Goal: Information Seeking & Learning: Learn about a topic

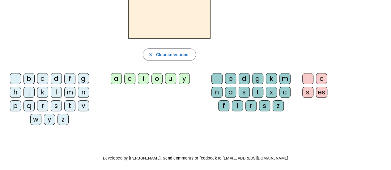
scroll to position [56, 0]
click at [30, 92] on div "j" at bounding box center [28, 92] width 11 height 11
click at [324, 79] on div "e" at bounding box center [321, 78] width 11 height 11
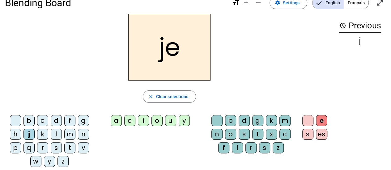
scroll to position [14, 0]
click at [57, 118] on div "d" at bounding box center [56, 120] width 11 height 11
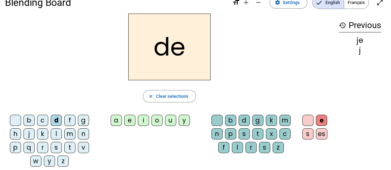
click at [69, 132] on div "m" at bounding box center [69, 134] width 11 height 11
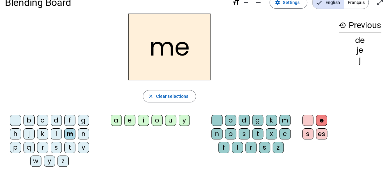
click at [55, 133] on div "l" at bounding box center [56, 134] width 11 height 11
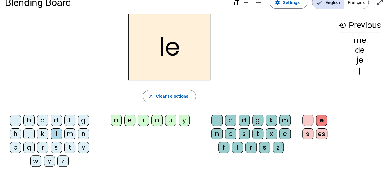
click at [305, 121] on div at bounding box center [307, 120] width 11 height 11
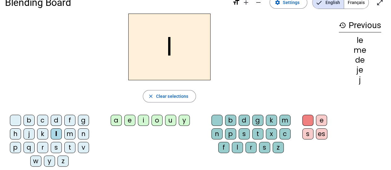
click at [167, 117] on div "u" at bounding box center [170, 120] width 11 height 11
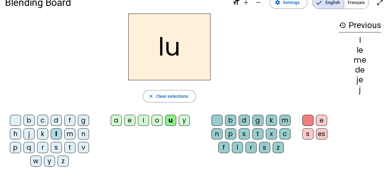
click at [85, 147] on div "v" at bounding box center [83, 147] width 11 height 11
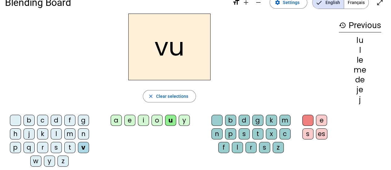
click at [26, 120] on div "b" at bounding box center [28, 120] width 11 height 11
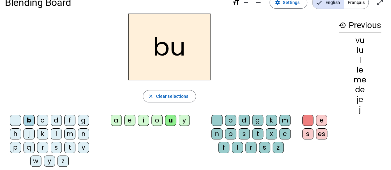
click at [230, 136] on div "p" at bounding box center [230, 134] width 11 height 11
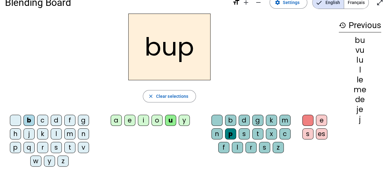
click at [214, 113] on div "b d g k m n p s t x c f l r s z" at bounding box center [251, 136] width 91 height 46
click at [215, 118] on div at bounding box center [216, 120] width 11 height 11
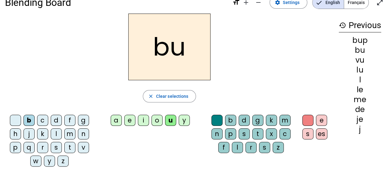
click at [17, 146] on div "p" at bounding box center [15, 147] width 11 height 11
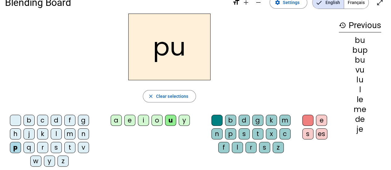
click at [51, 147] on div "s" at bounding box center [56, 147] width 11 height 11
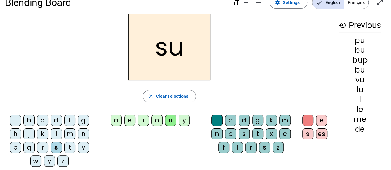
click at [116, 123] on div "a" at bounding box center [116, 120] width 11 height 11
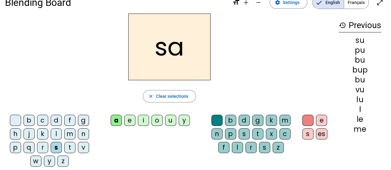
click at [58, 131] on div "l" at bounding box center [56, 134] width 11 height 11
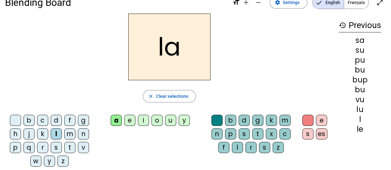
click at [283, 134] on div "c" at bounding box center [284, 134] width 11 height 11
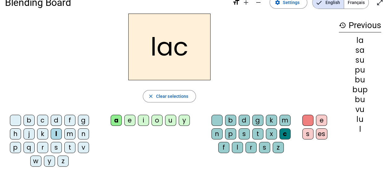
click at [58, 147] on div "s" at bounding box center [56, 147] width 11 height 11
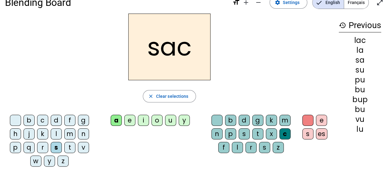
click at [73, 149] on div "t" at bounding box center [69, 147] width 11 height 11
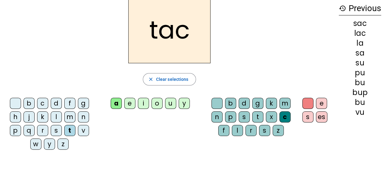
scroll to position [30, 0]
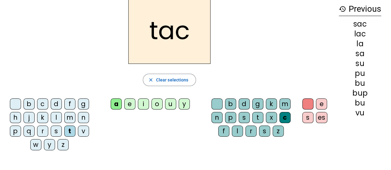
click at [157, 103] on div "o" at bounding box center [156, 104] width 11 height 11
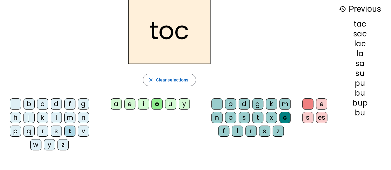
click at [118, 103] on div "a" at bounding box center [116, 104] width 11 height 11
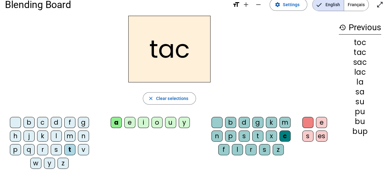
scroll to position [0, 0]
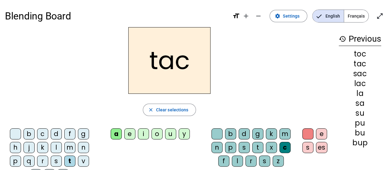
click at [350, 15] on span "Français" at bounding box center [356, 16] width 24 height 12
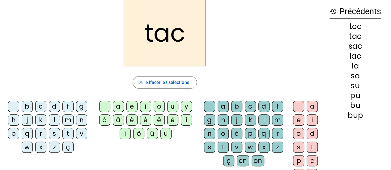
scroll to position [30, 0]
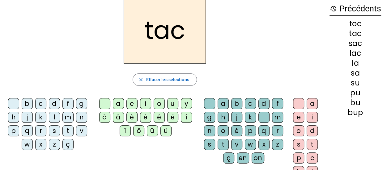
click at [294, 131] on div "o" at bounding box center [298, 131] width 11 height 11
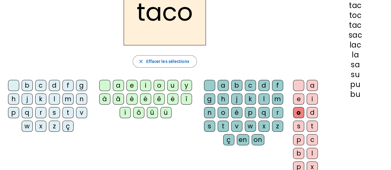
scroll to position [49, 0]
